Goal: Task Accomplishment & Management: Use online tool/utility

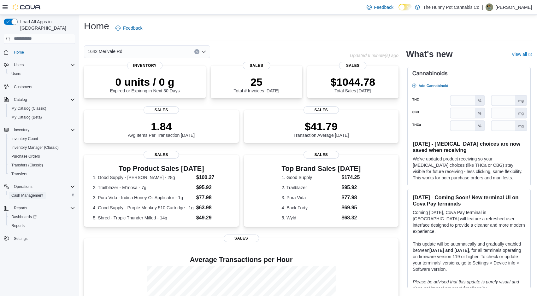
click at [37, 192] on span "Cash Management" at bounding box center [27, 196] width 32 height 8
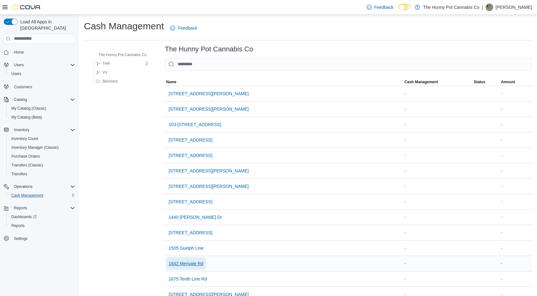
click at [199, 262] on span "1642 Merivale Rd" at bounding box center [186, 264] width 35 height 6
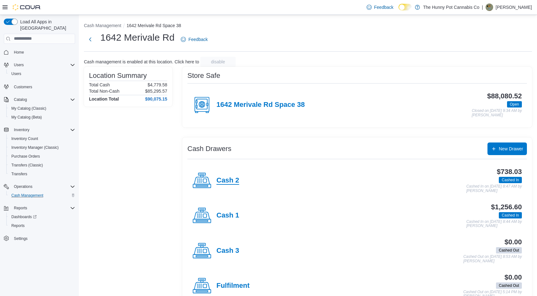
click at [225, 180] on h4 "Cash 2" at bounding box center [227, 181] width 23 height 8
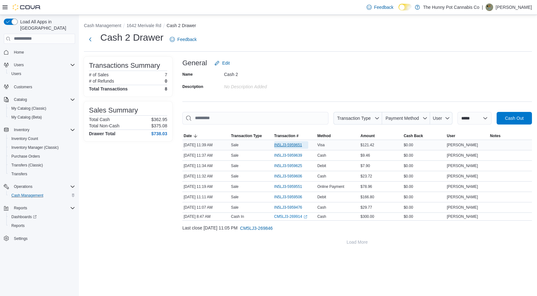
click at [290, 144] on span "IN5LJ3-5959651" at bounding box center [288, 145] width 28 height 5
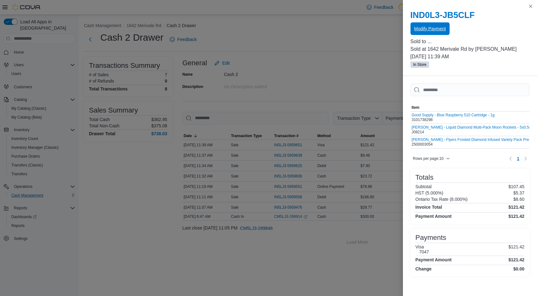
click at [433, 34] on span "Modify Payment" at bounding box center [430, 28] width 32 height 13
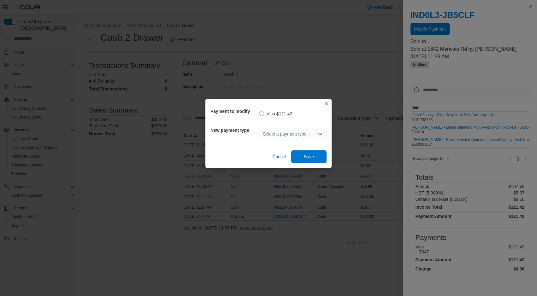
click at [320, 134] on icon "Open list of options" at bounding box center [320, 134] width 5 height 5
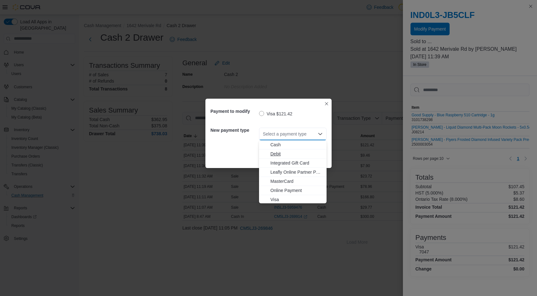
click at [280, 152] on span "Debit" at bounding box center [296, 154] width 52 height 6
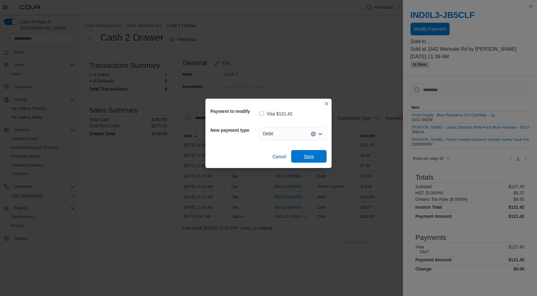
click at [310, 156] on span "Save" at bounding box center [309, 156] width 10 height 6
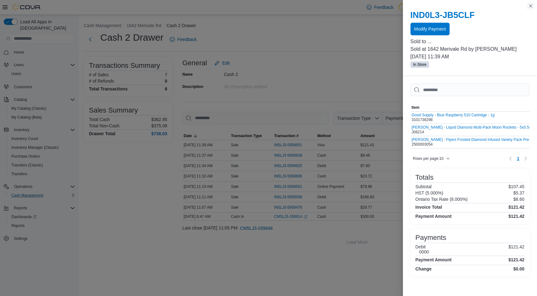
click at [530, 9] on button "Close this dialog" at bounding box center [531, 6] width 8 height 8
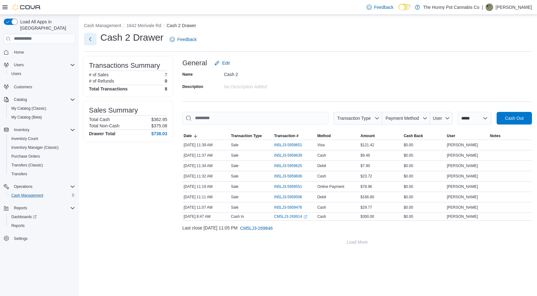
click at [87, 36] on button "Next" at bounding box center [90, 39] width 13 height 13
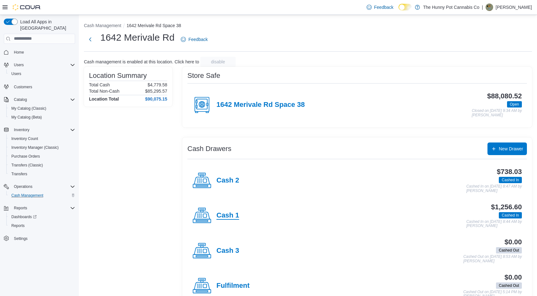
click at [221, 217] on h4 "Cash 1" at bounding box center [227, 216] width 23 height 8
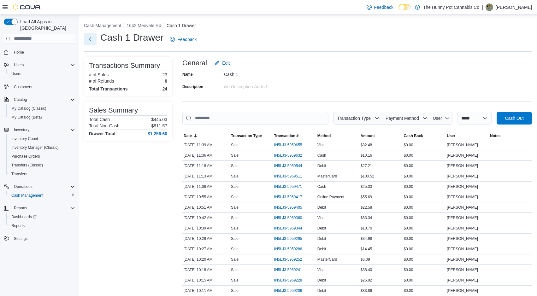
click at [89, 41] on button "Next" at bounding box center [90, 39] width 13 height 13
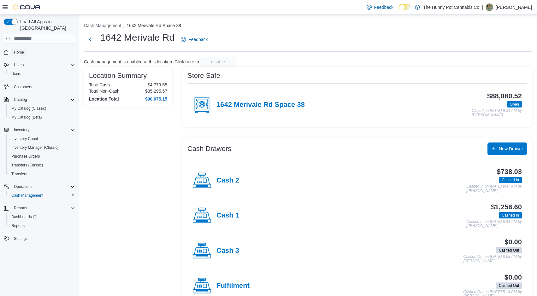
click at [16, 50] on span "Home" at bounding box center [19, 52] width 10 height 5
